Goal: Information Seeking & Learning: Learn about a topic

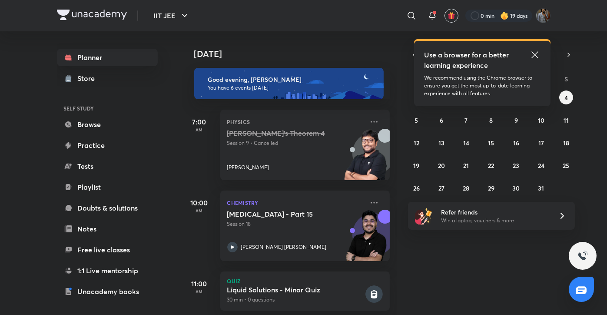
click at [538, 55] on icon at bounding box center [535, 55] width 10 height 10
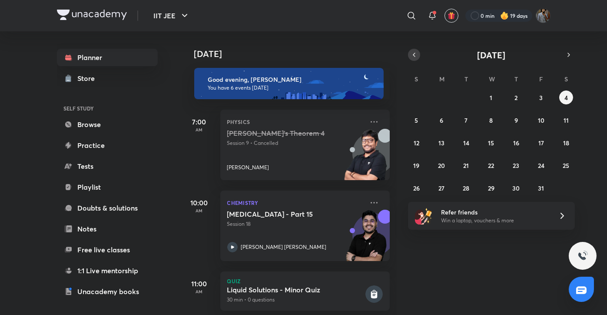
click at [416, 53] on icon "button" at bounding box center [414, 55] width 7 height 8
click at [566, 170] on button "27" at bounding box center [566, 165] width 14 height 14
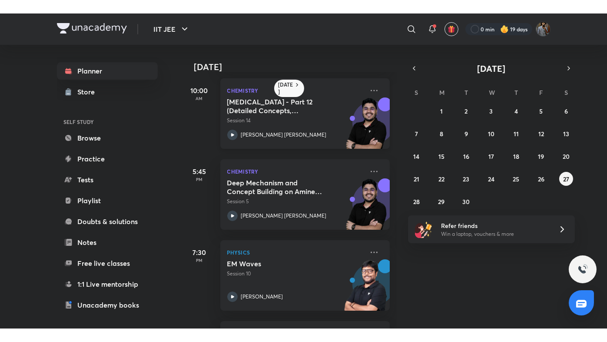
scroll to position [84, 0]
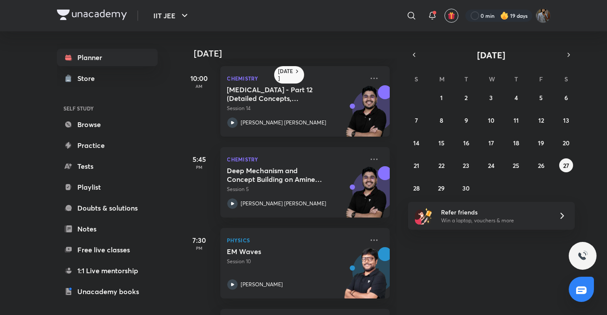
click at [236, 195] on div "Deep Mechanism and Concept Building on Amines & N-Containing Compounds - 5 Sess…" at bounding box center [295, 187] width 136 height 43
